Goal: Task Accomplishment & Management: Use online tool/utility

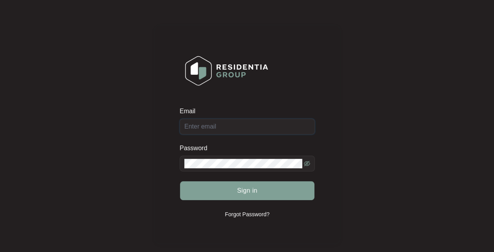
type input "[EMAIL_ADDRESS][DOMAIN_NAME]"
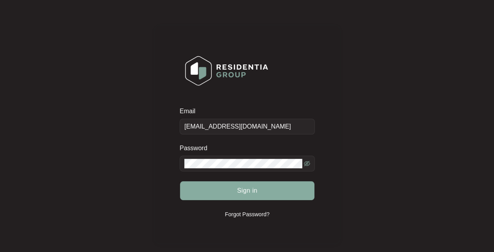
click at [247, 188] on span "Sign in" at bounding box center [247, 190] width 20 height 9
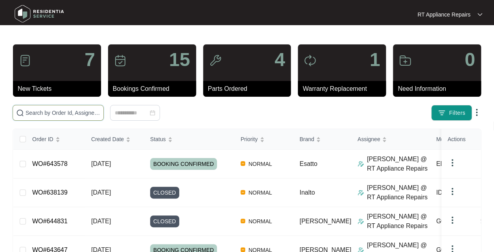
click at [62, 112] on input "text" at bounding box center [63, 113] width 75 height 9
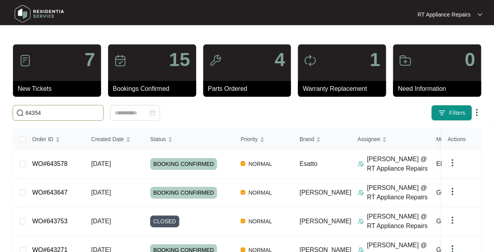
type input "643540"
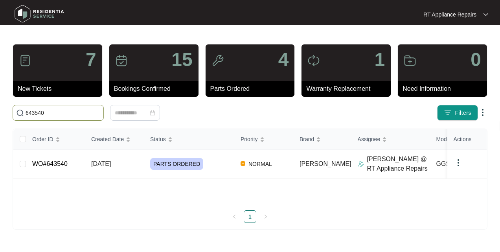
click at [108, 169] on td "[DATE]" at bounding box center [114, 164] width 59 height 29
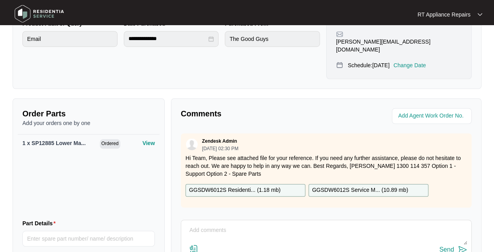
scroll to position [291, 0]
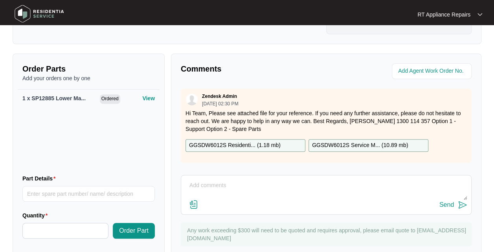
click at [256, 179] on textarea at bounding box center [326, 189] width 282 height 20
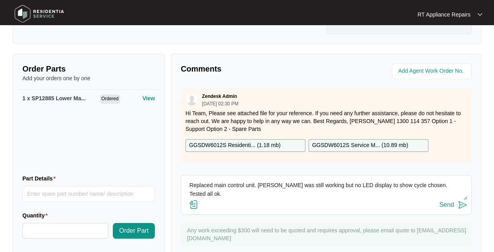
type textarea "Replaced main control unit. [PERSON_NAME] was still working but no LED display …"
click at [462, 200] on img at bounding box center [462, 204] width 9 height 9
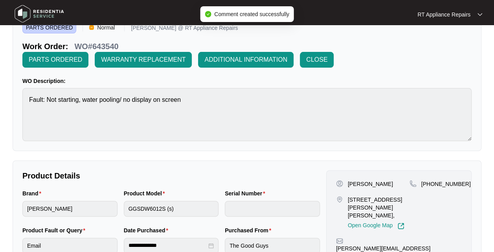
scroll to position [37, 0]
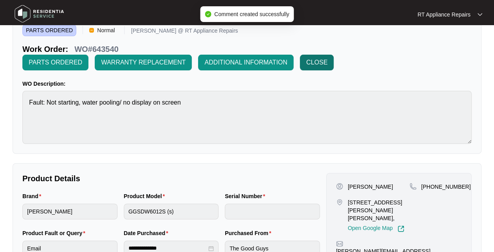
click at [318, 65] on span "CLOSE" at bounding box center [316, 62] width 21 height 9
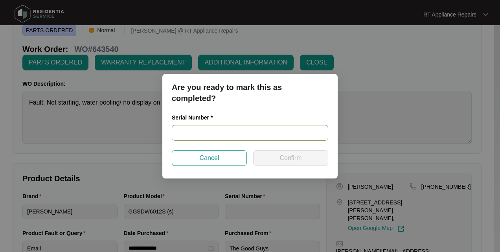
click at [206, 134] on input "text" at bounding box center [250, 133] width 157 height 16
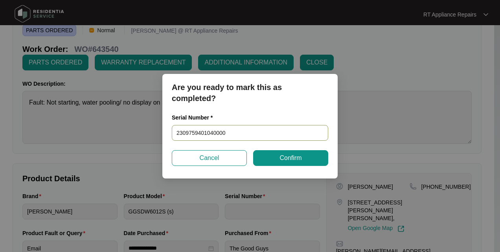
type input "23097594010400004"
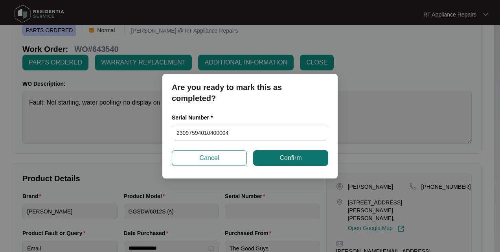
click at [294, 155] on span "Confirm" at bounding box center [291, 157] width 22 height 9
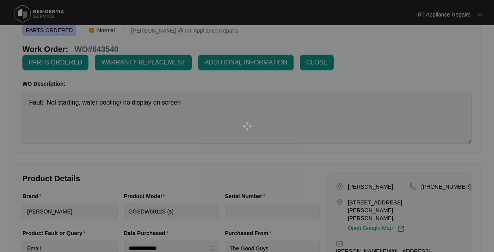
type input "23097594010400004"
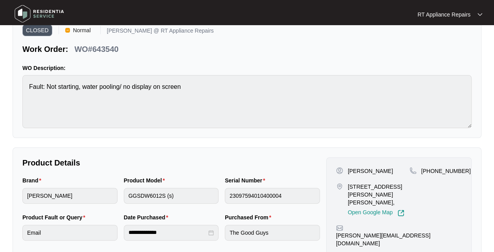
click at [457, 16] on p "RT Appliance Repairs" at bounding box center [444, 15] width 53 height 8
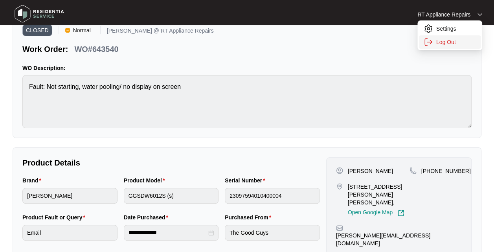
click at [455, 42] on p "Log Out" at bounding box center [457, 42] width 40 height 8
